Goal: Transaction & Acquisition: Purchase product/service

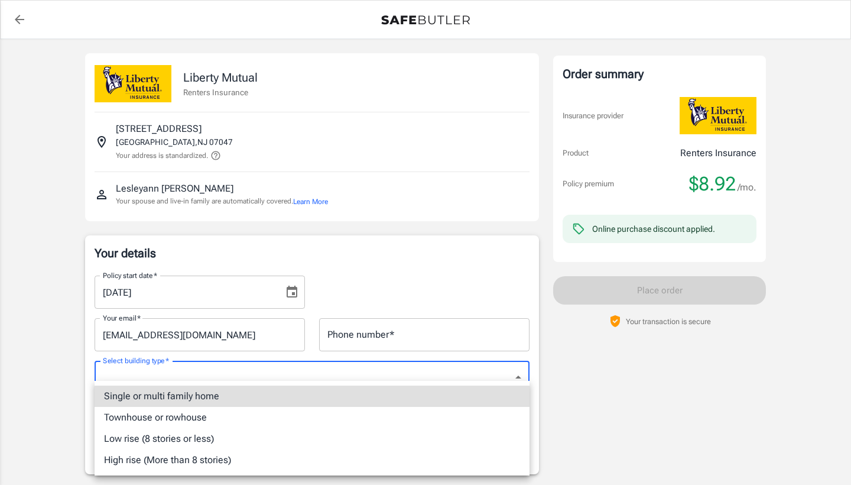
click at [352, 457] on li "High rise (More than 8 stories)" at bounding box center [312, 459] width 435 height 21
type input "highrise"
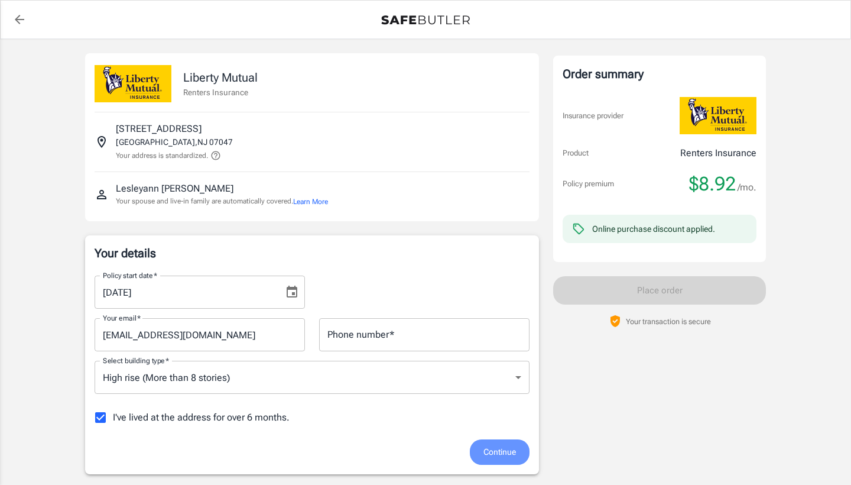
click at [499, 452] on span "Continue" at bounding box center [500, 452] width 33 height 15
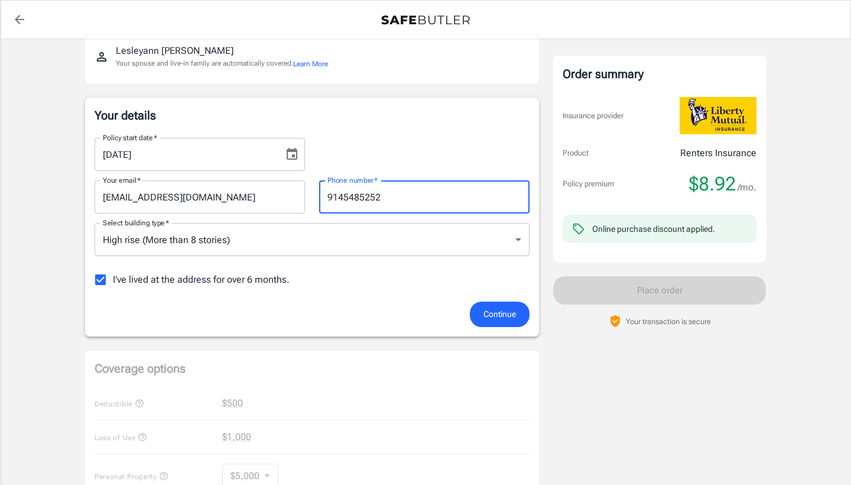
scroll to position [153, 0]
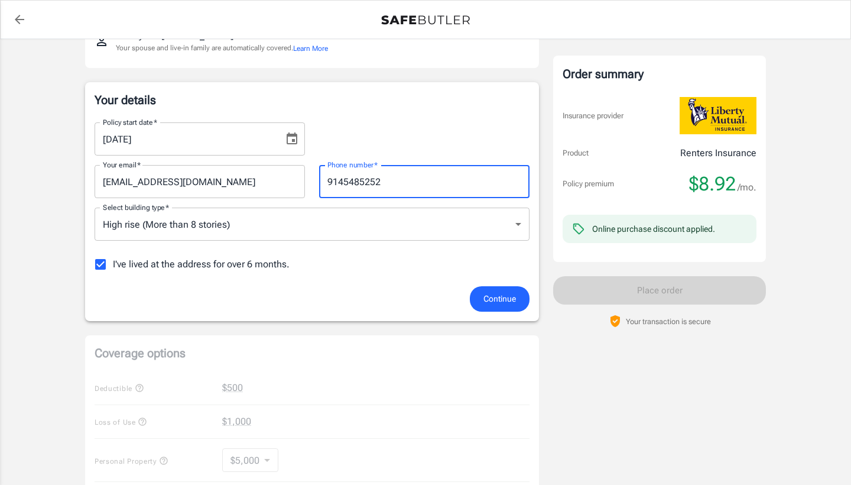
type input "9145485252"
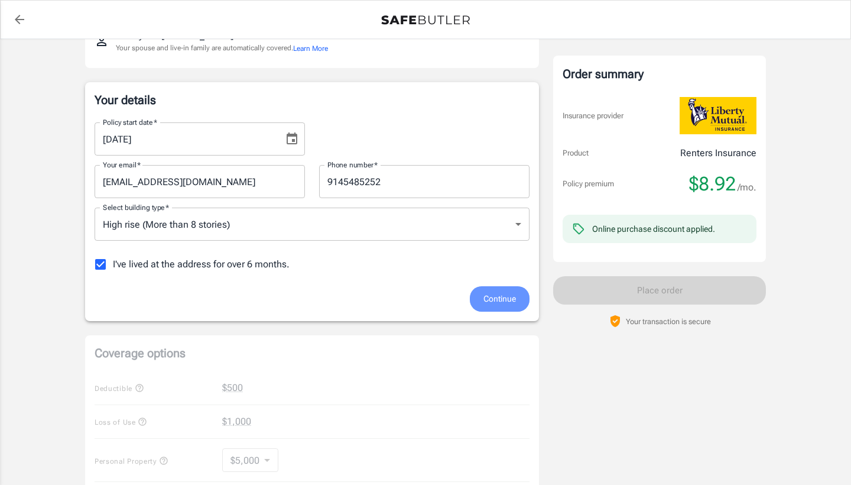
click at [512, 300] on span "Continue" at bounding box center [500, 298] width 33 height 15
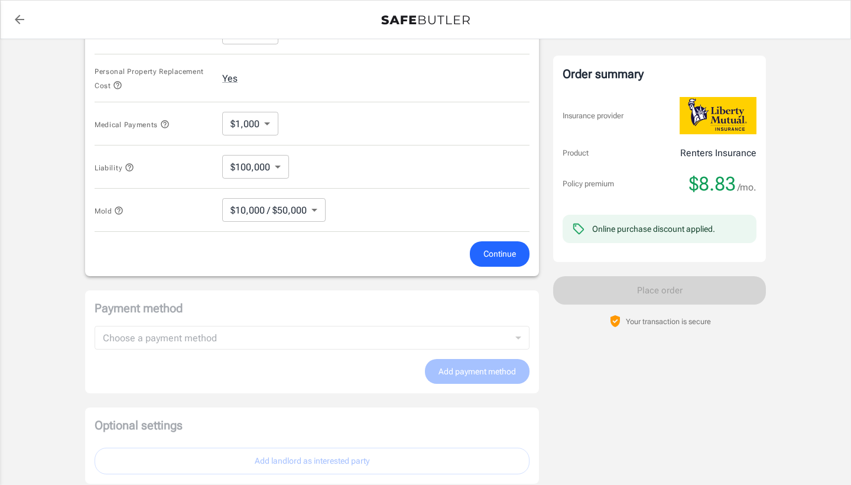
scroll to position [598, 0]
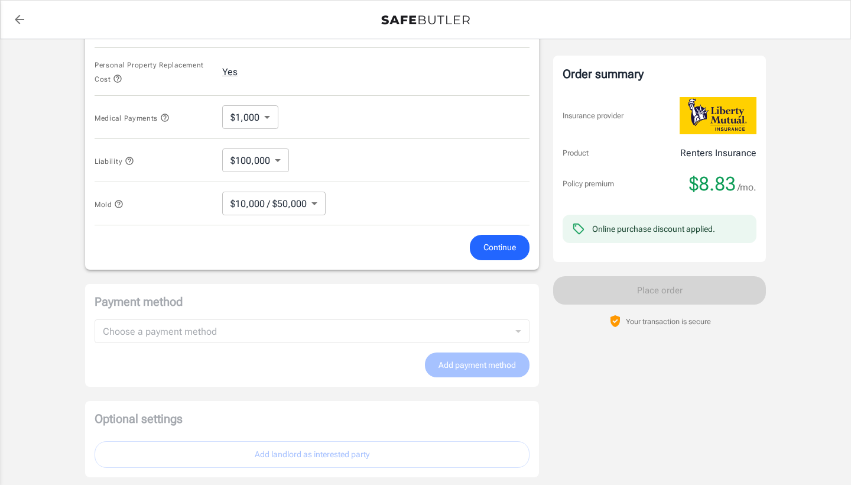
click at [510, 245] on span "Continue" at bounding box center [500, 247] width 33 height 15
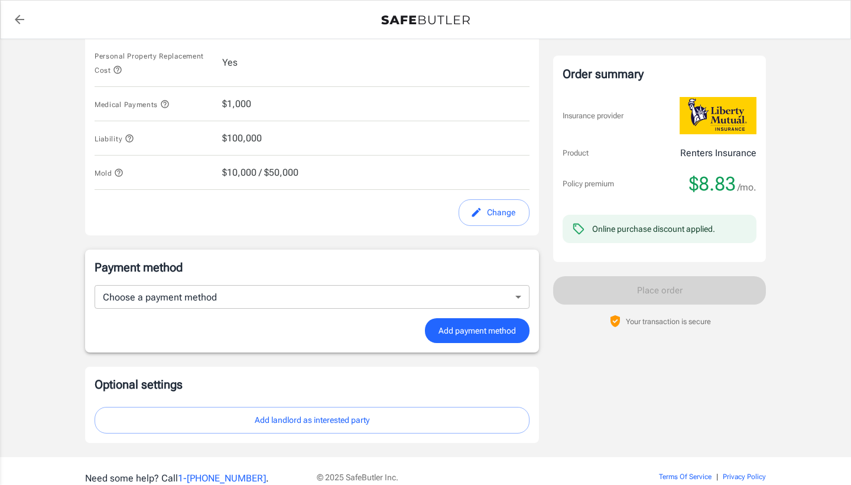
scroll to position [651, 0]
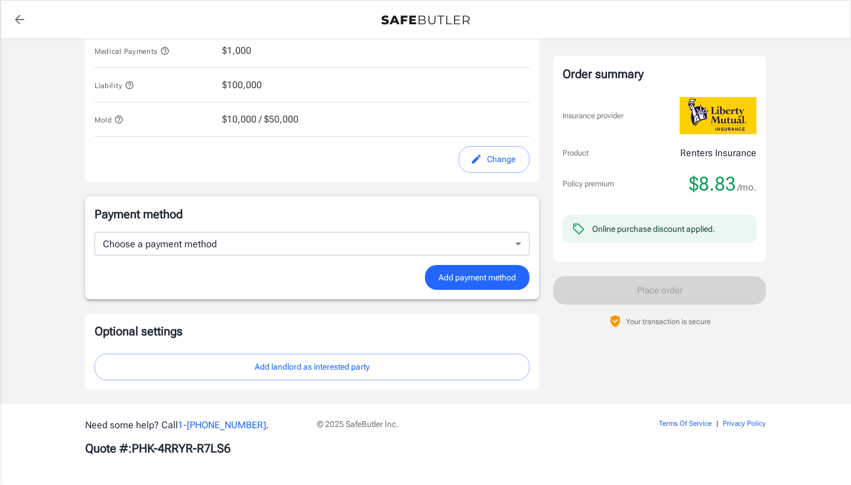
click at [306, 125] on div "Mold $10,000 / $50,000" at bounding box center [312, 119] width 435 height 34
click at [254, 74] on div "Liability $100,000" at bounding box center [312, 85] width 435 height 34
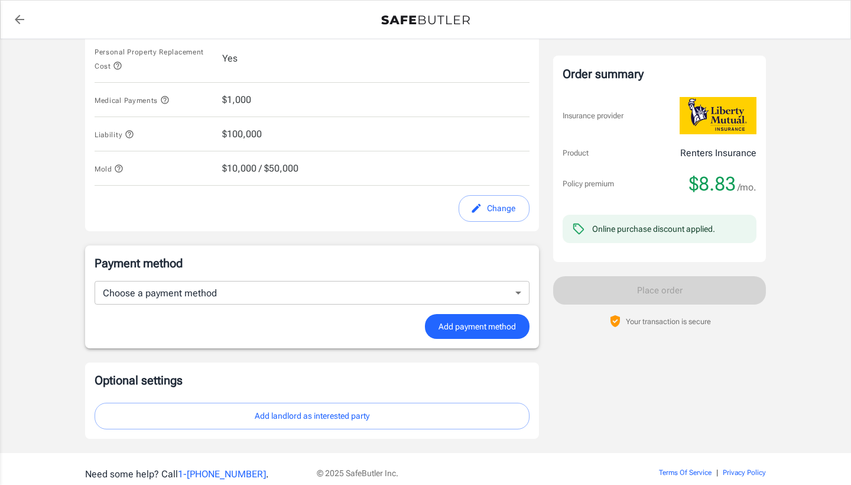
click at [472, 203] on icon "edit" at bounding box center [477, 208] width 12 height 12
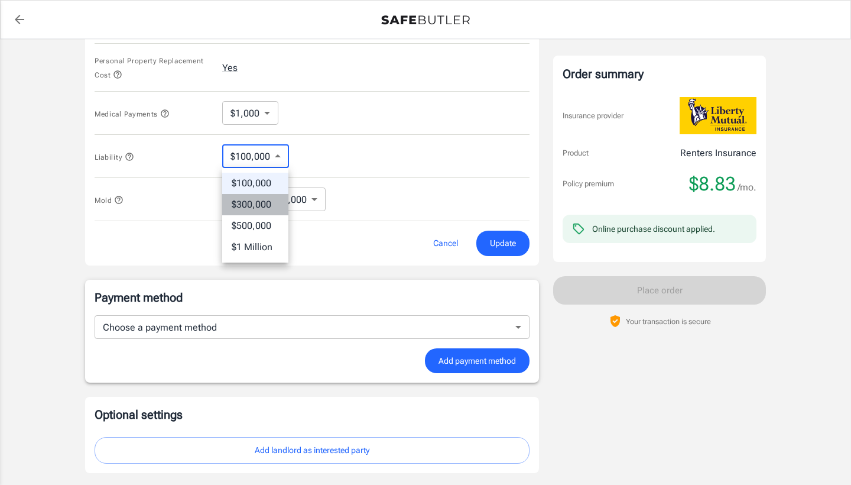
click at [267, 208] on li "$300,000" at bounding box center [255, 204] width 66 height 21
type input "300000"
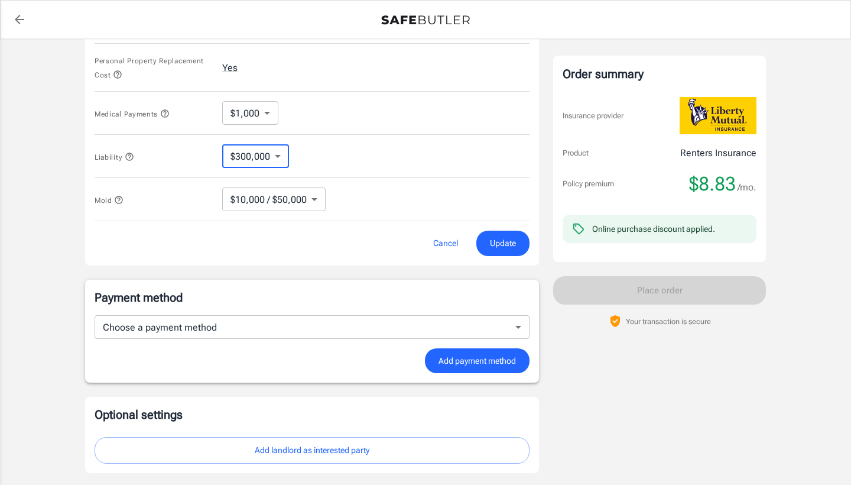
click at [503, 236] on span "Update" at bounding box center [503, 243] width 26 height 15
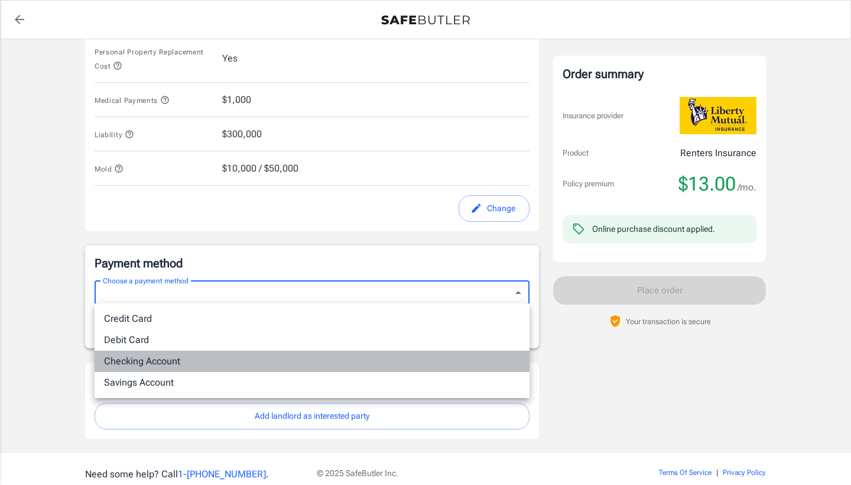
click at [434, 367] on li "Checking Account" at bounding box center [312, 361] width 435 height 21
type input "checking"
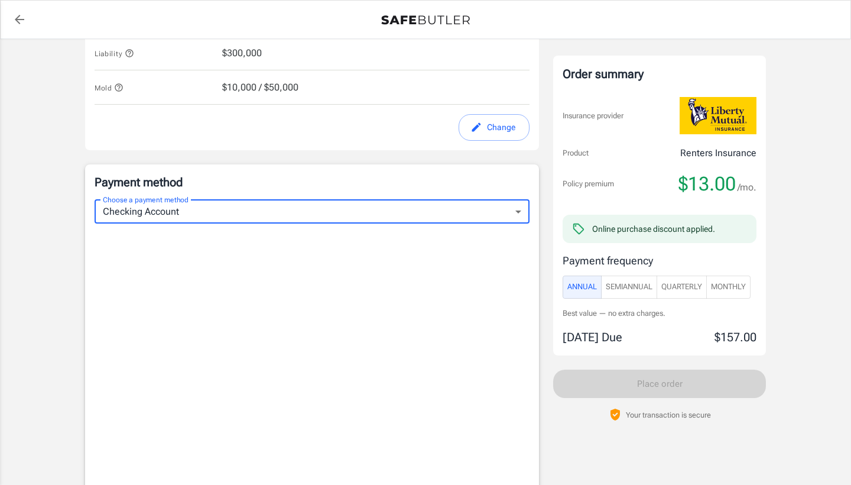
scroll to position [684, 0]
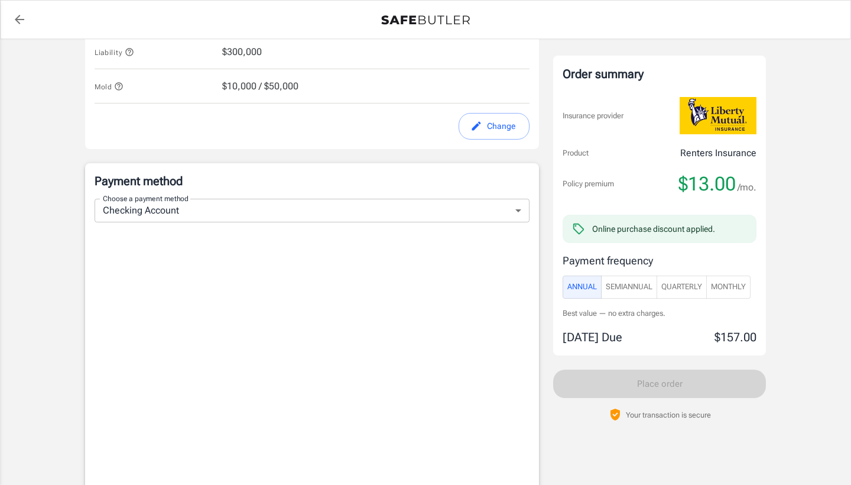
click at [93, 330] on div "Payment method Choose a payment method Checking Account checking Choose a payme…" at bounding box center [312, 384] width 454 height 443
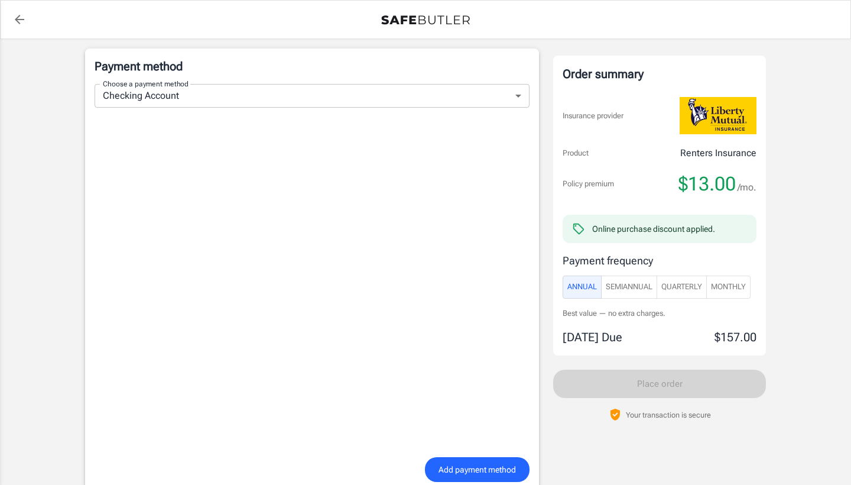
scroll to position [804, 0]
click at [471, 462] on span "Add payment method" at bounding box center [477, 464] width 77 height 15
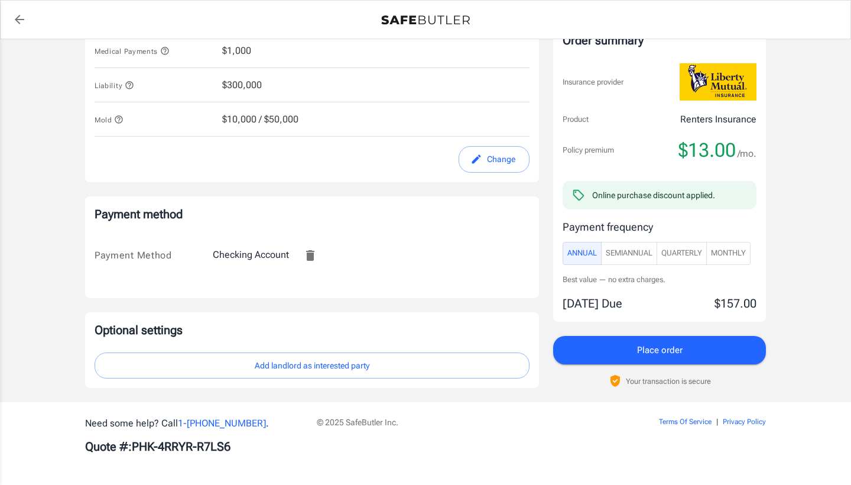
scroll to position [650, 0]
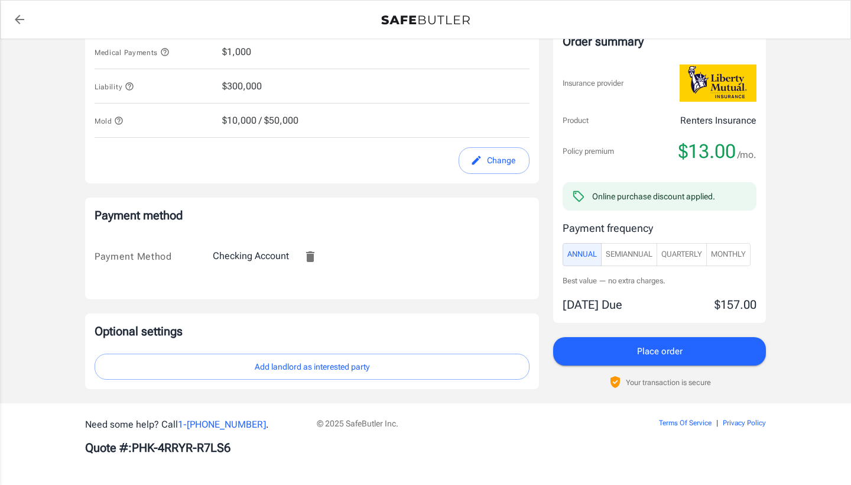
click at [315, 257] on icon "Remove this card" at bounding box center [310, 256] width 14 height 14
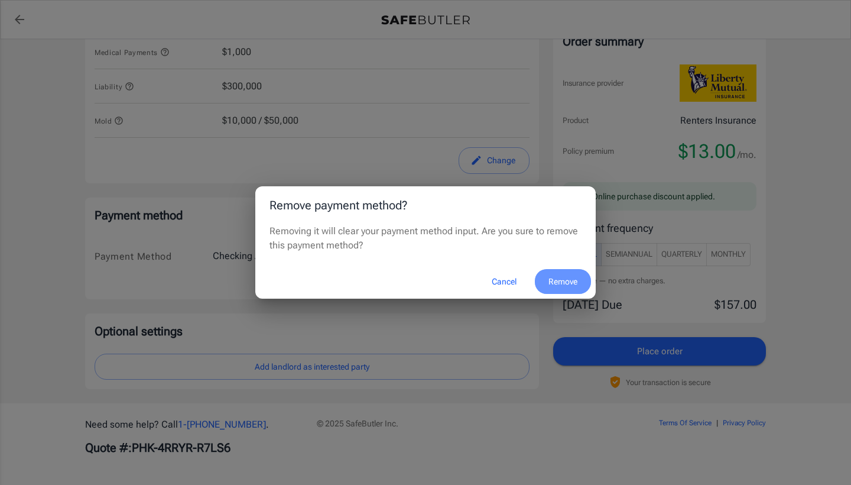
click at [552, 282] on button "Remove" at bounding box center [563, 281] width 56 height 25
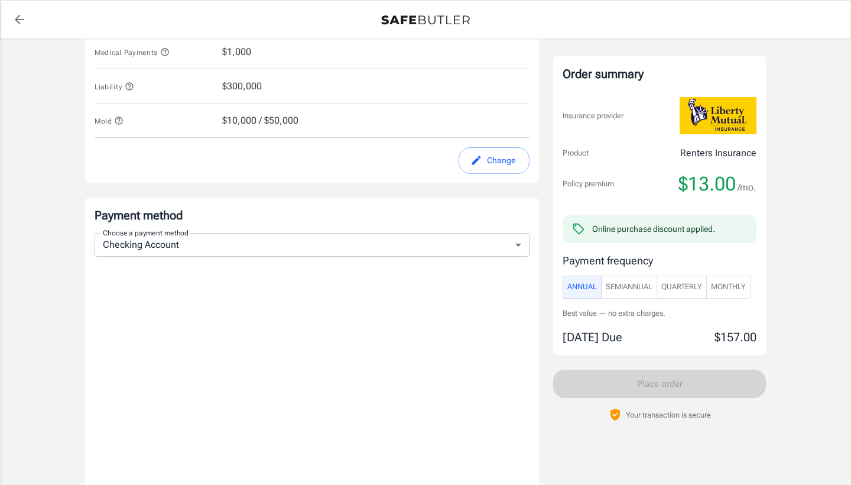
click at [726, 297] on button "Monthly" at bounding box center [728, 286] width 44 height 23
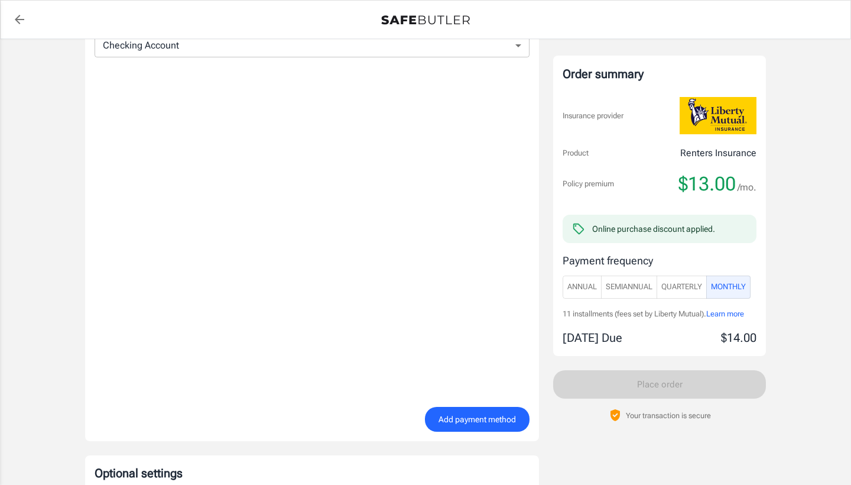
scroll to position [848, 0]
click at [456, 431] on button "Add payment method" at bounding box center [477, 419] width 105 height 25
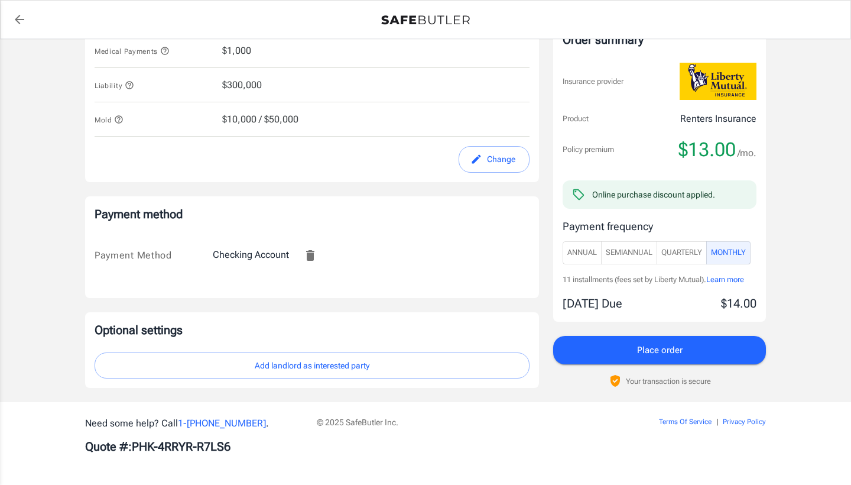
scroll to position [650, 0]
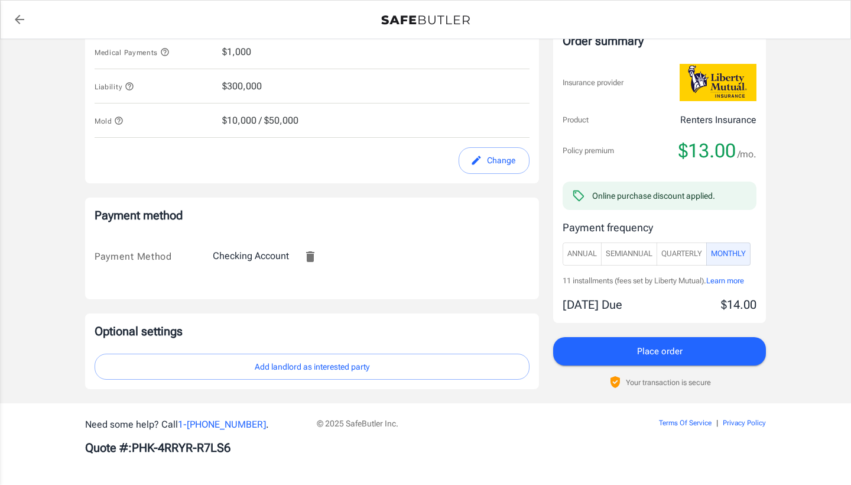
click at [634, 348] on button "Place order" at bounding box center [659, 351] width 213 height 28
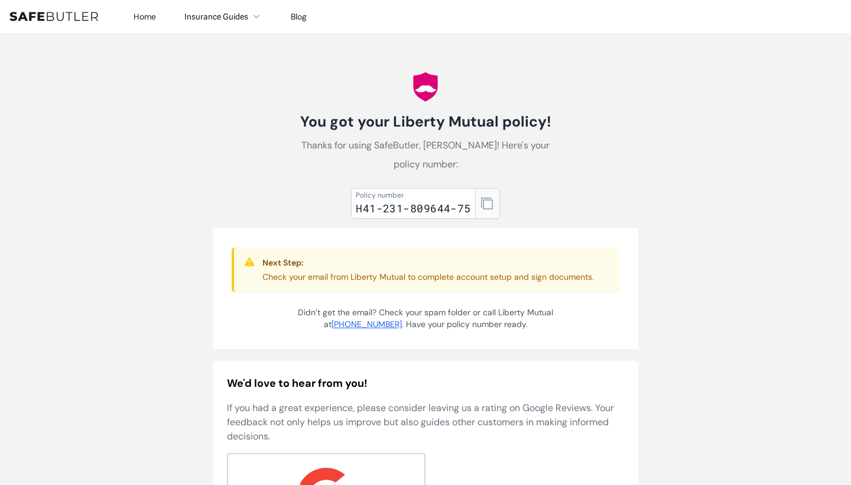
click at [483, 206] on icon "button" at bounding box center [487, 203] width 12 height 12
click at [495, 200] on button "button" at bounding box center [487, 203] width 25 height 31
click at [484, 203] on icon "button" at bounding box center [487, 203] width 12 height 12
drag, startPoint x: 356, startPoint y: 209, endPoint x: 478, endPoint y: 212, distance: 121.8
click at [478, 212] on div "Policy number H41-231-809644-75" at bounding box center [425, 203] width 149 height 31
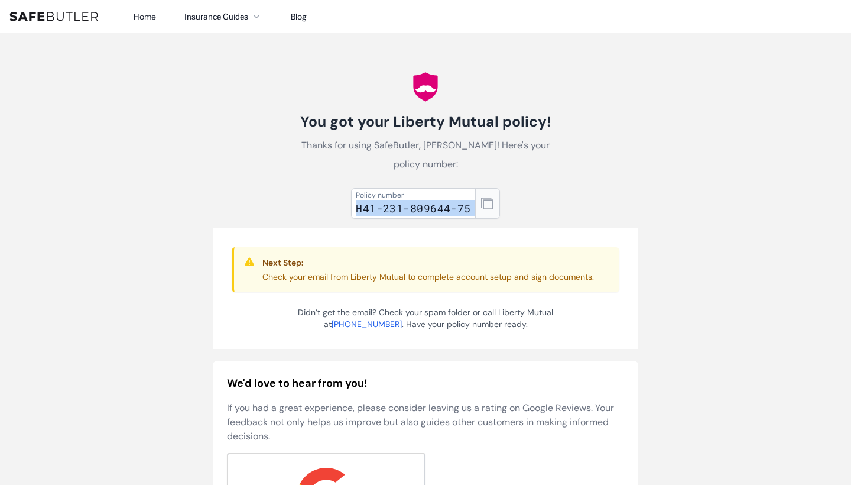
copy div "H41-231-809644-75"
